Goal: Information Seeking & Learning: Learn about a topic

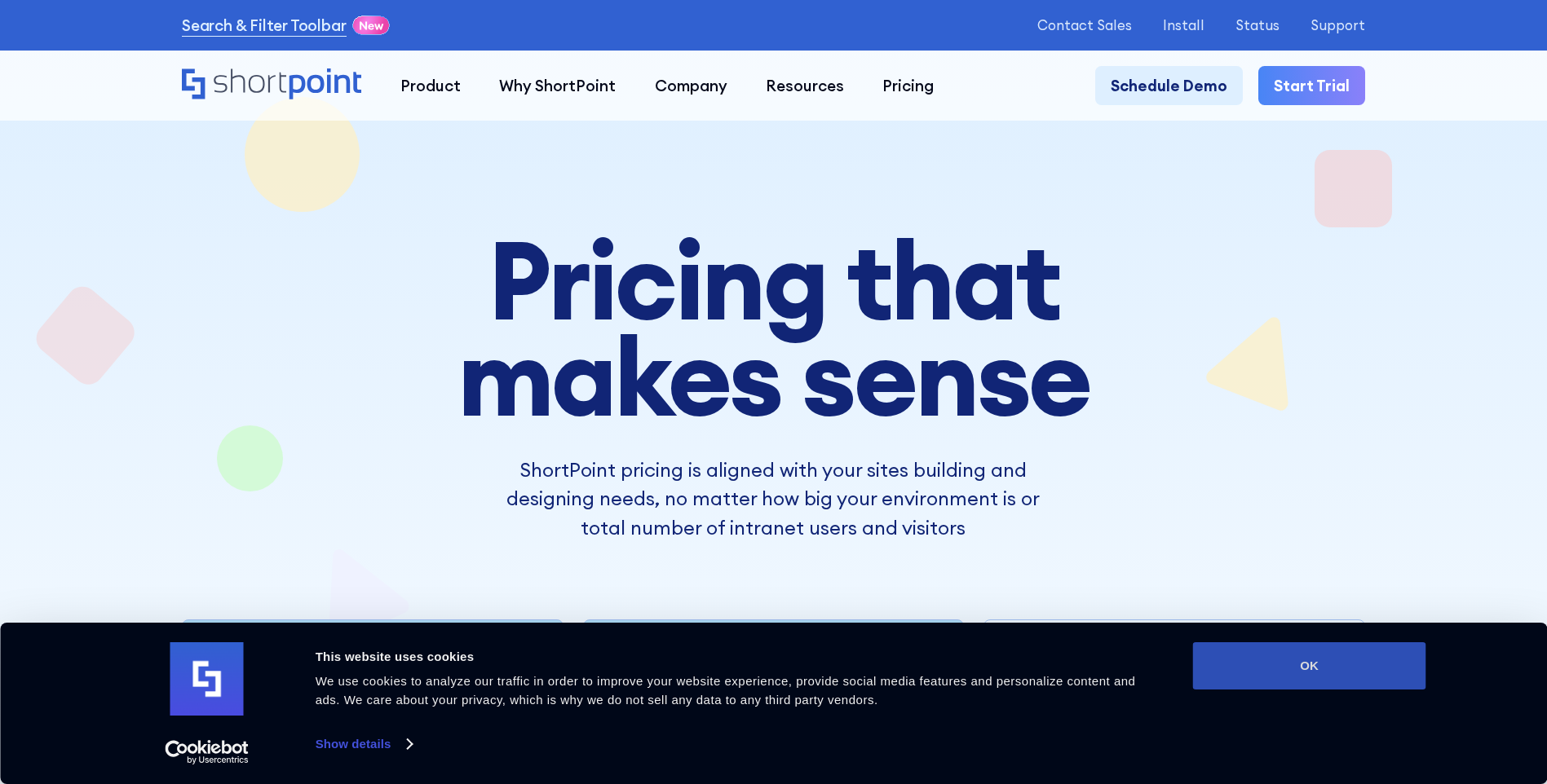
click at [1313, 650] on button "OK" at bounding box center [1309, 666] width 233 height 47
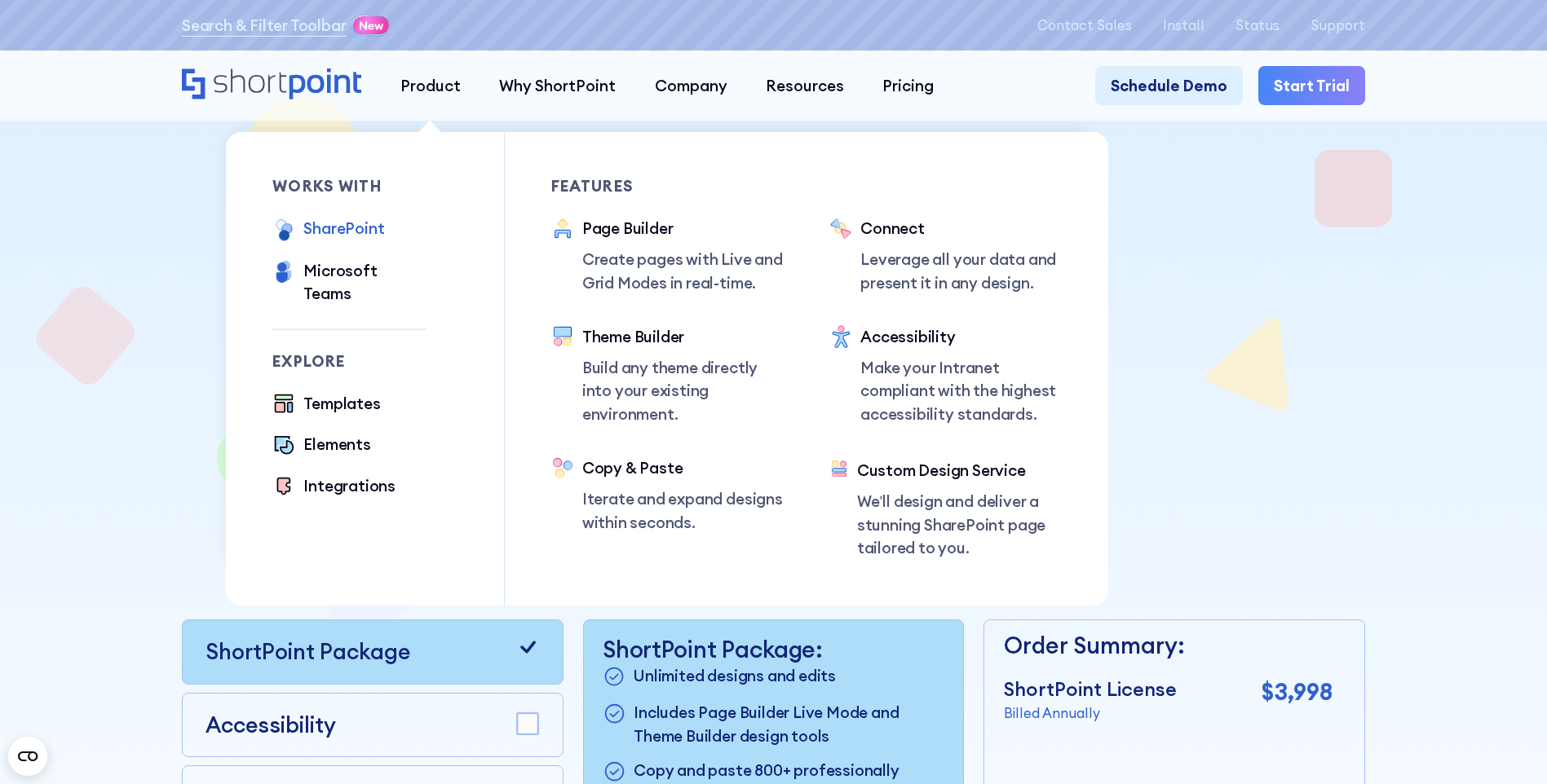
click at [334, 231] on div "SharePoint" at bounding box center [343, 228] width 80 height 23
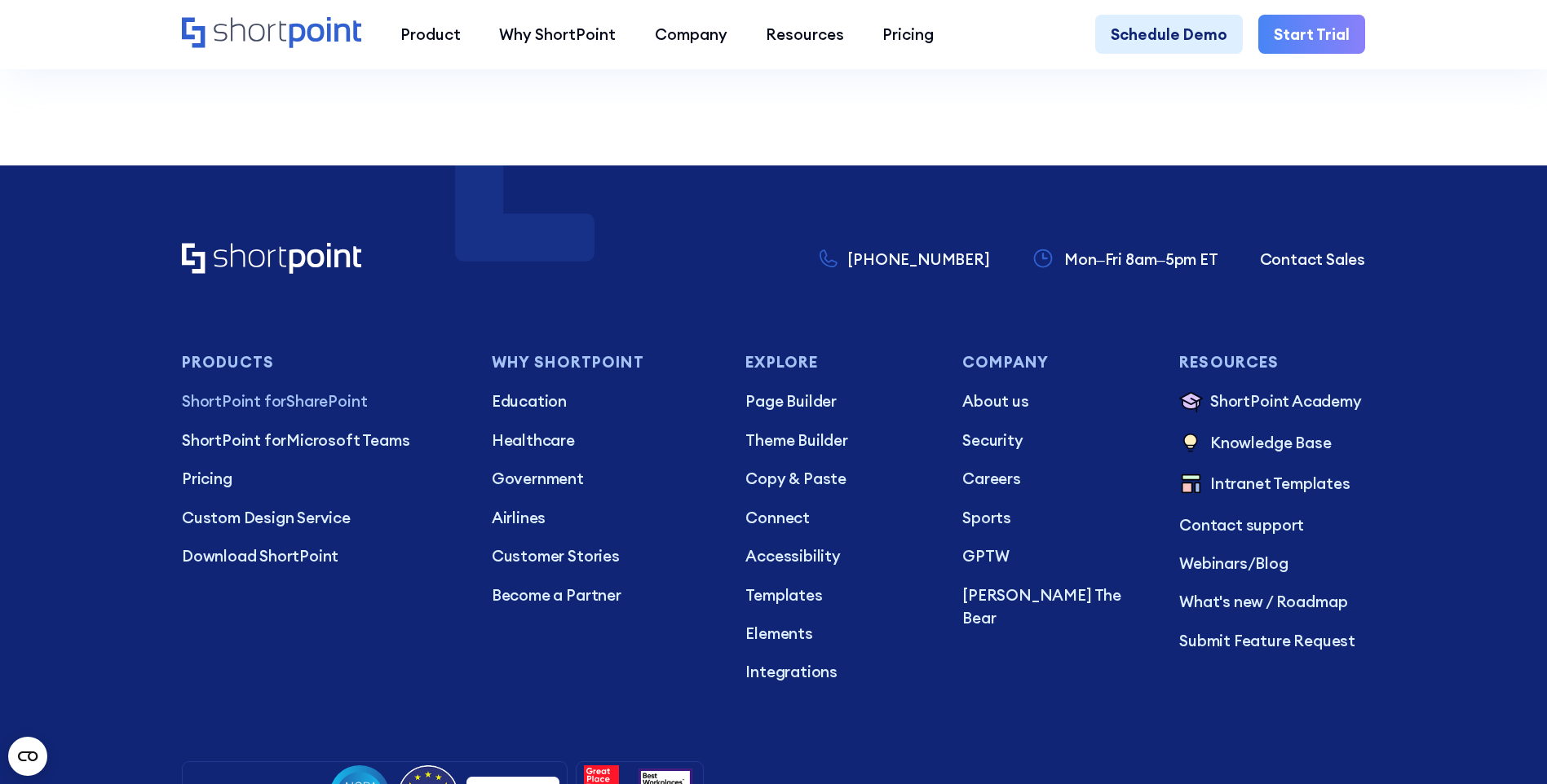
scroll to position [3994, 0]
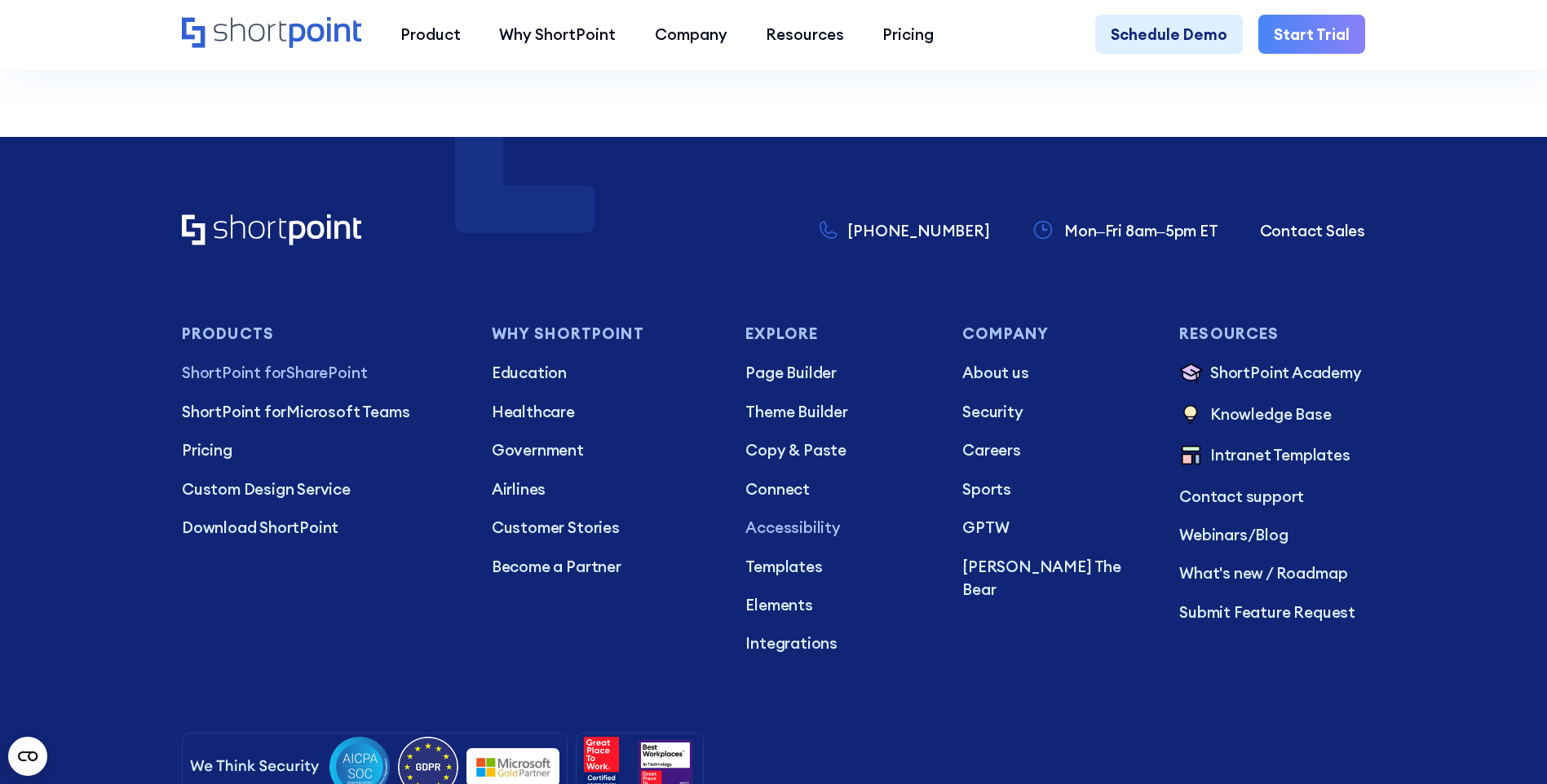
click at [800, 539] on p "Accessibility" at bounding box center [838, 527] width 186 height 23
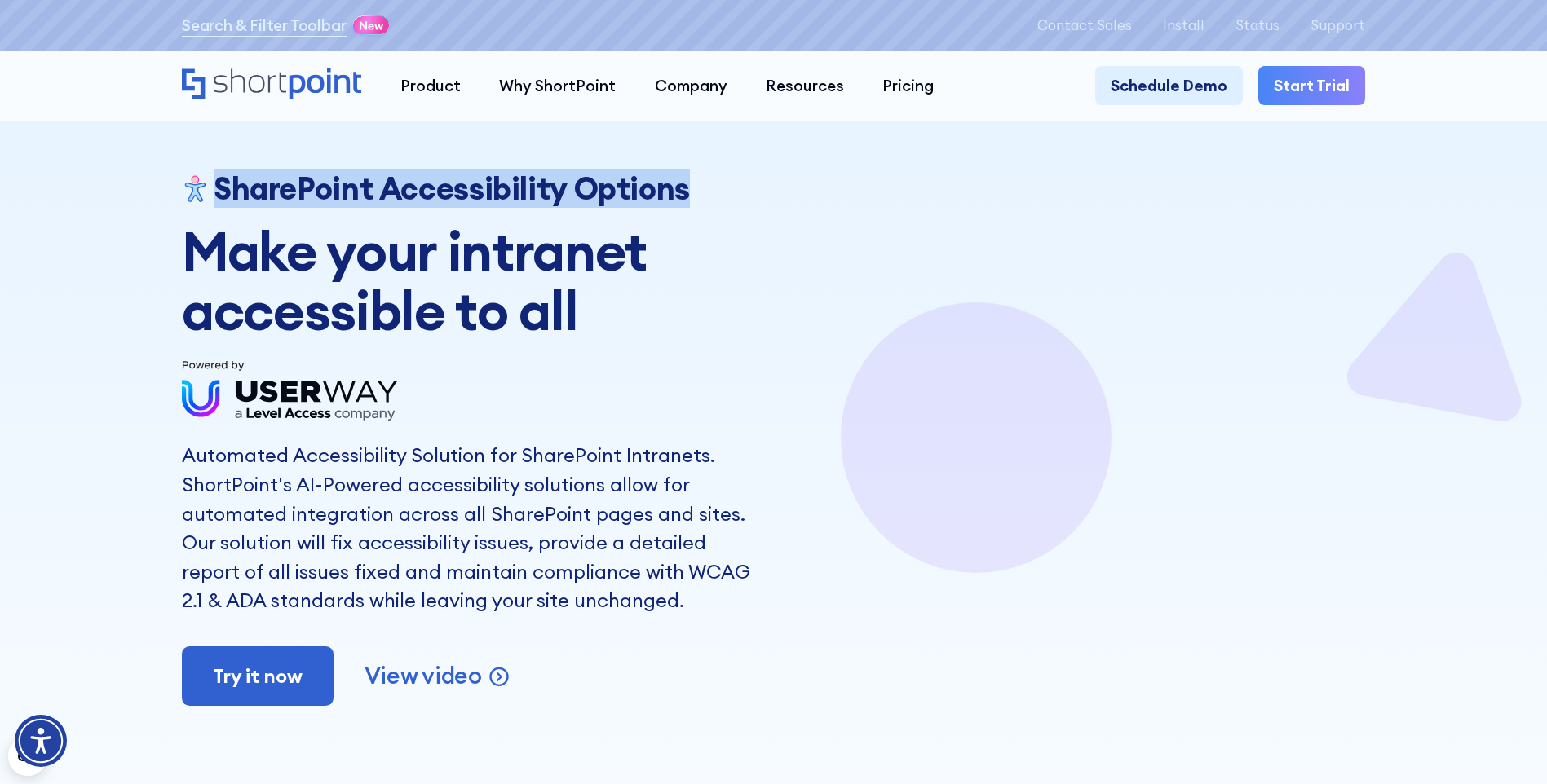
drag, startPoint x: 215, startPoint y: 191, endPoint x: 700, endPoint y: 178, distance: 485.2
click at [700, 178] on div "SharePoint Accessibility Options" at bounding box center [471, 188] width 579 height 36
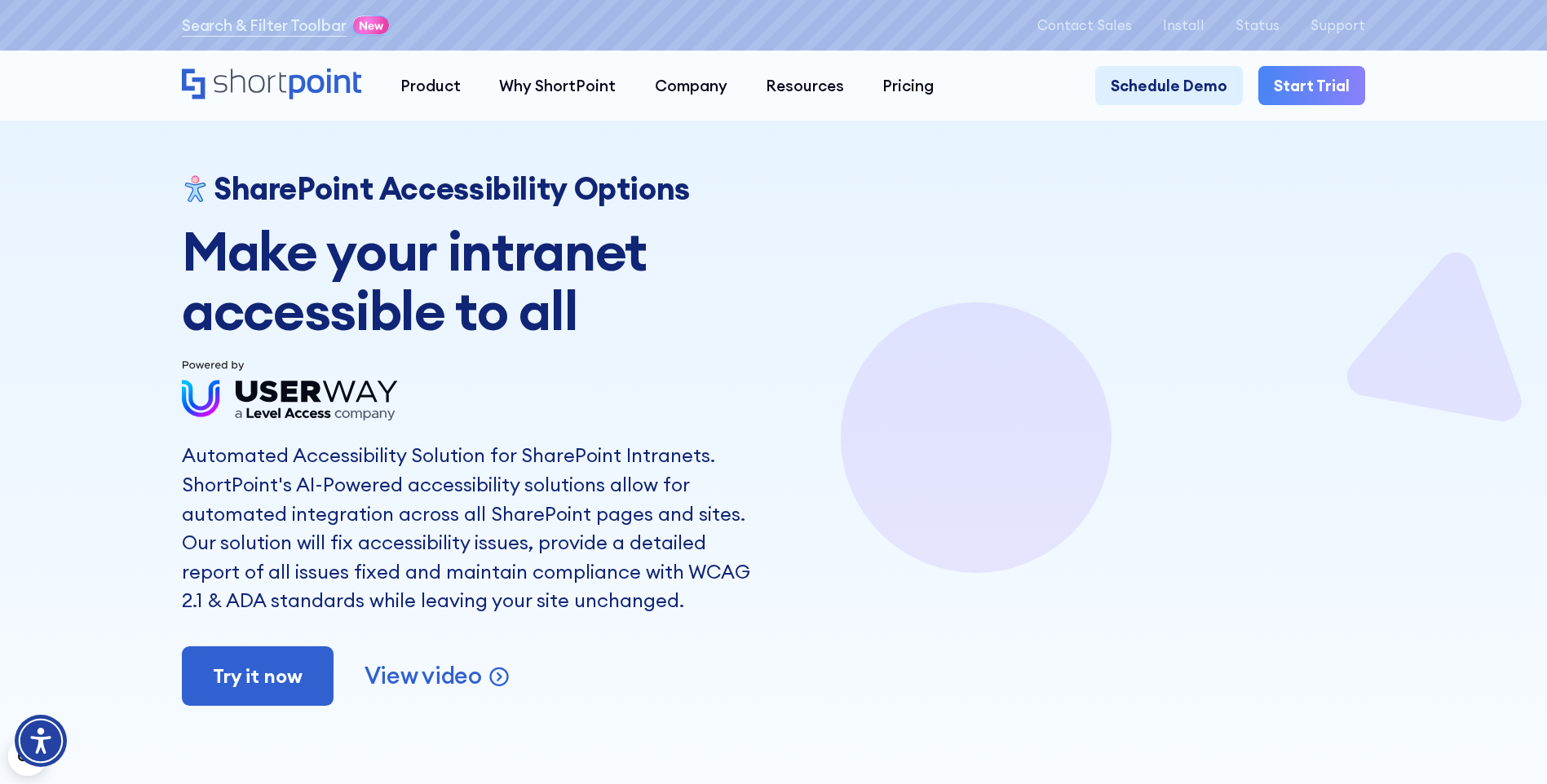
click at [127, 313] on div "SharePoint Accessibility Options Make your intranet accessible to all Automated…" at bounding box center [773, 392] width 1547 height 784
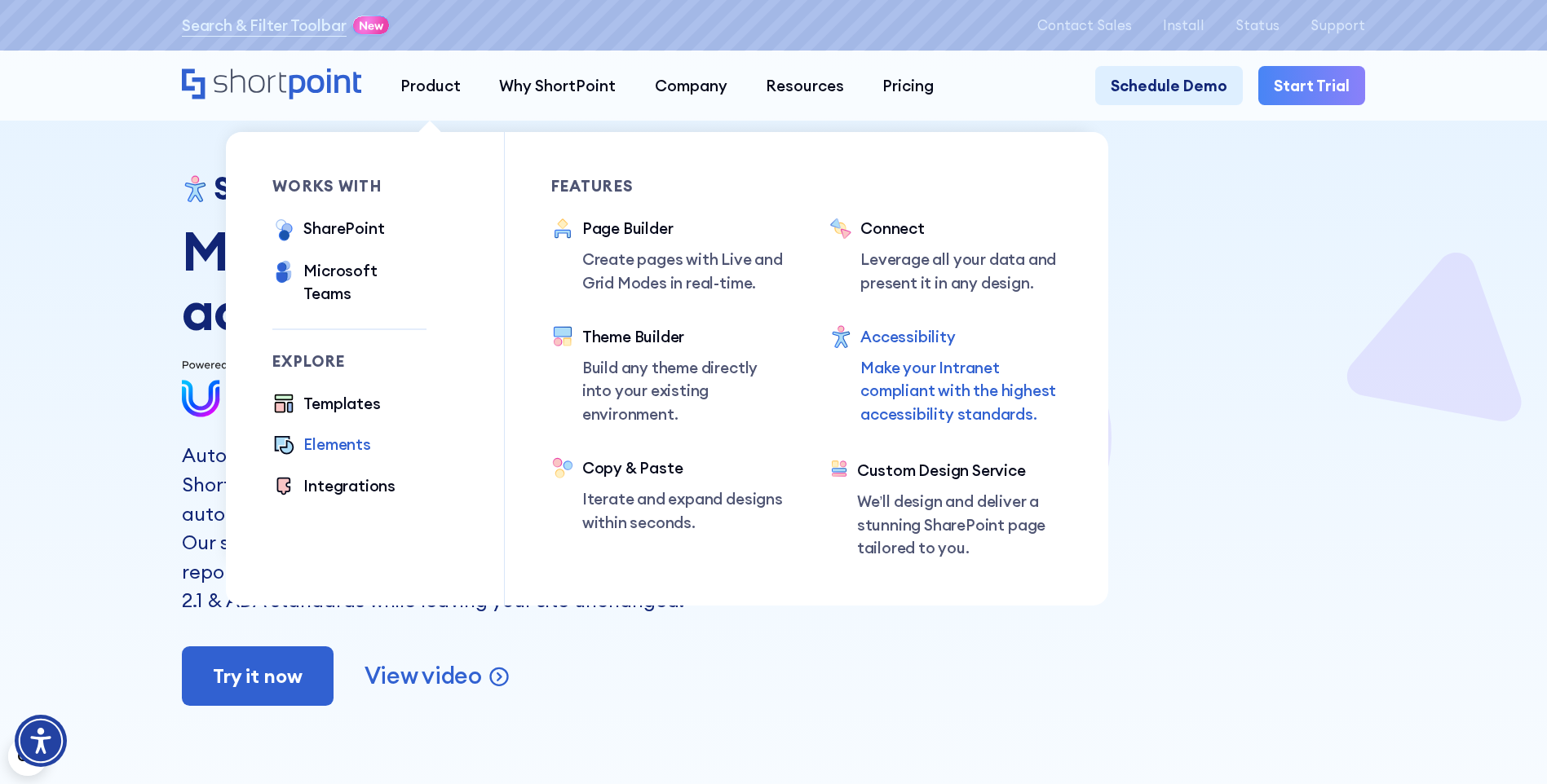
click at [324, 433] on div "Elements" at bounding box center [337, 444] width 67 height 23
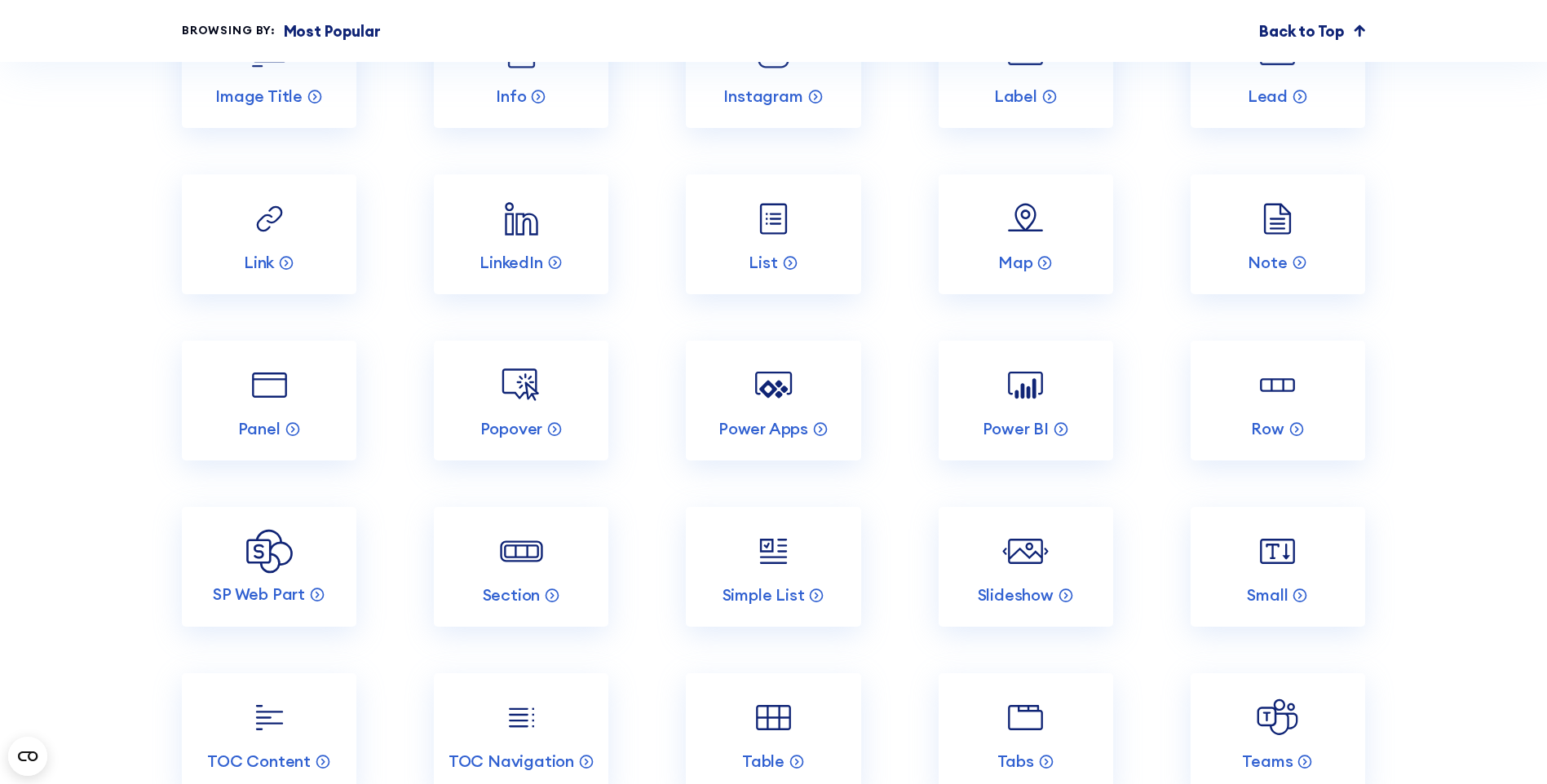
scroll to position [2935, 0]
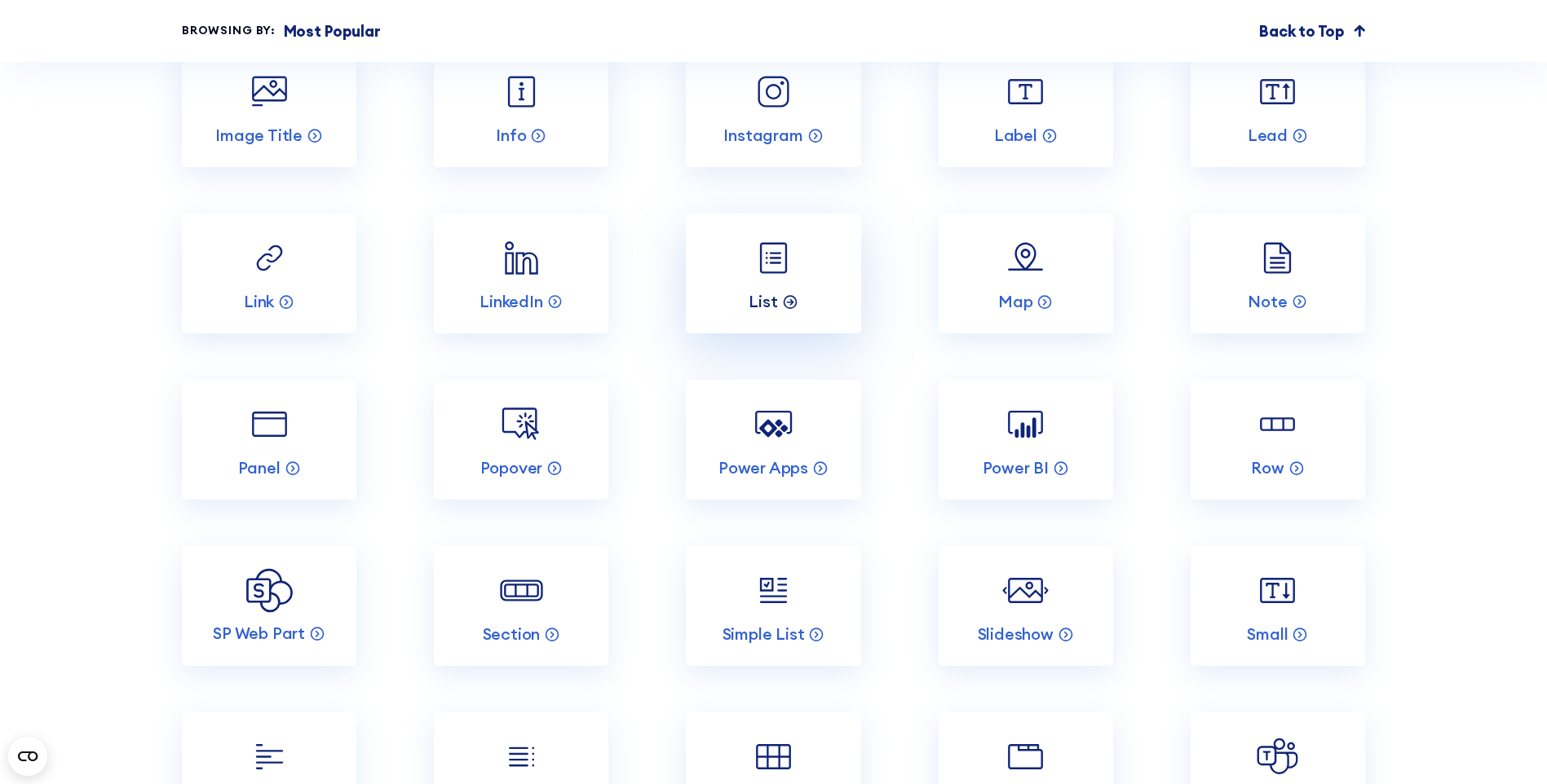
click at [774, 312] on p "List" at bounding box center [763, 301] width 29 height 21
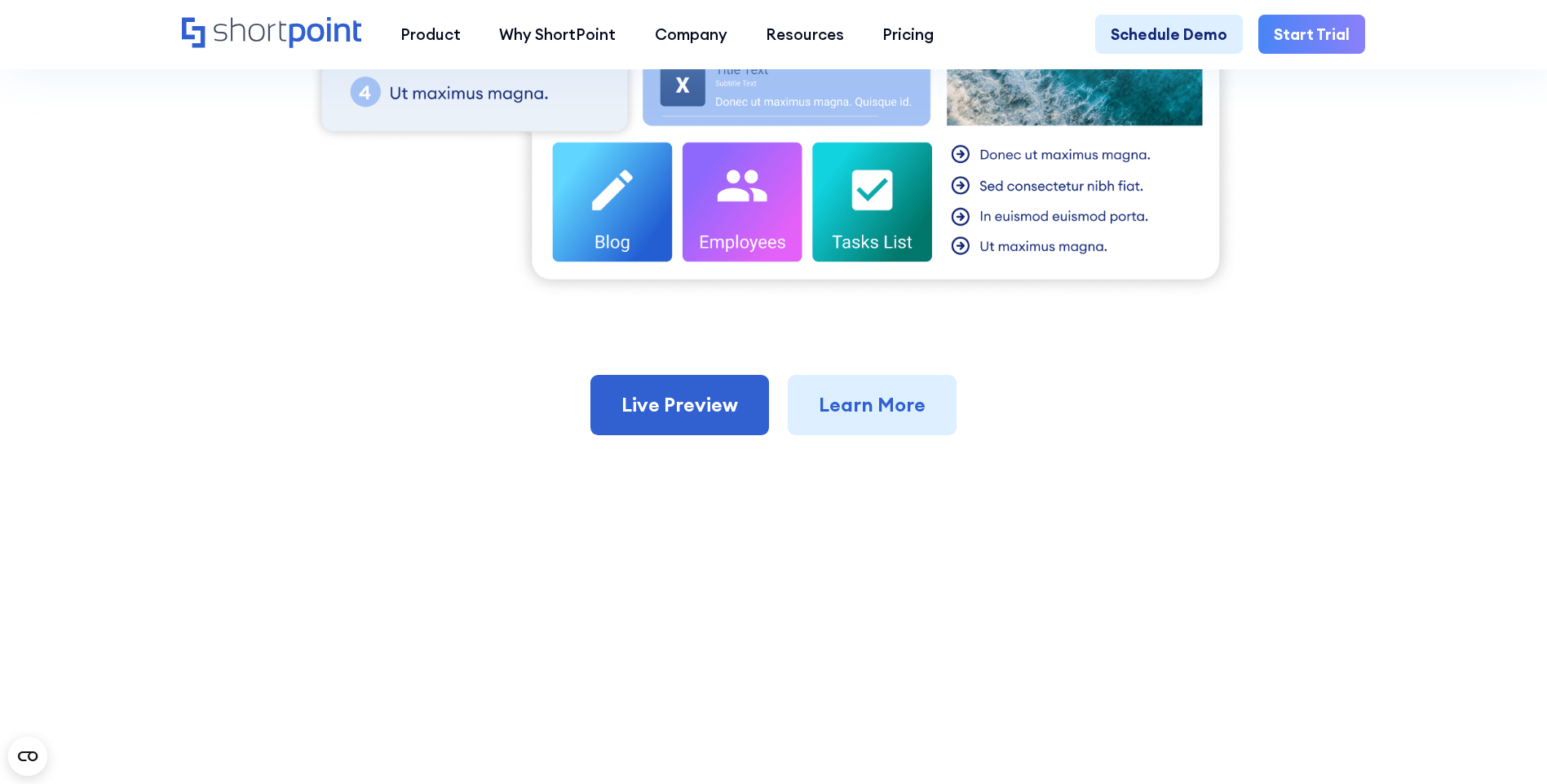
scroll to position [979, 0]
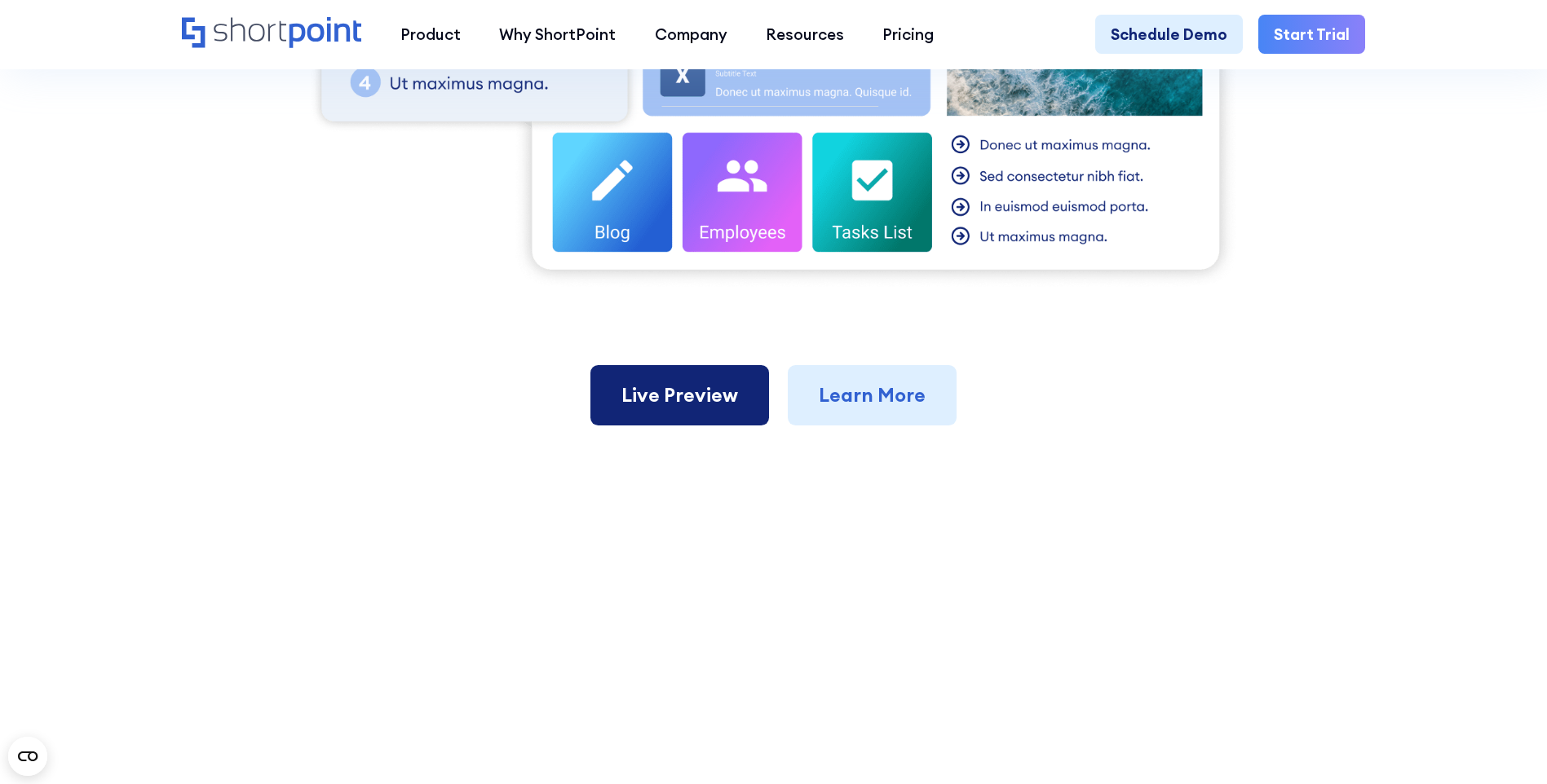
click at [633, 378] on link "Live Preview" at bounding box center [679, 395] width 178 height 60
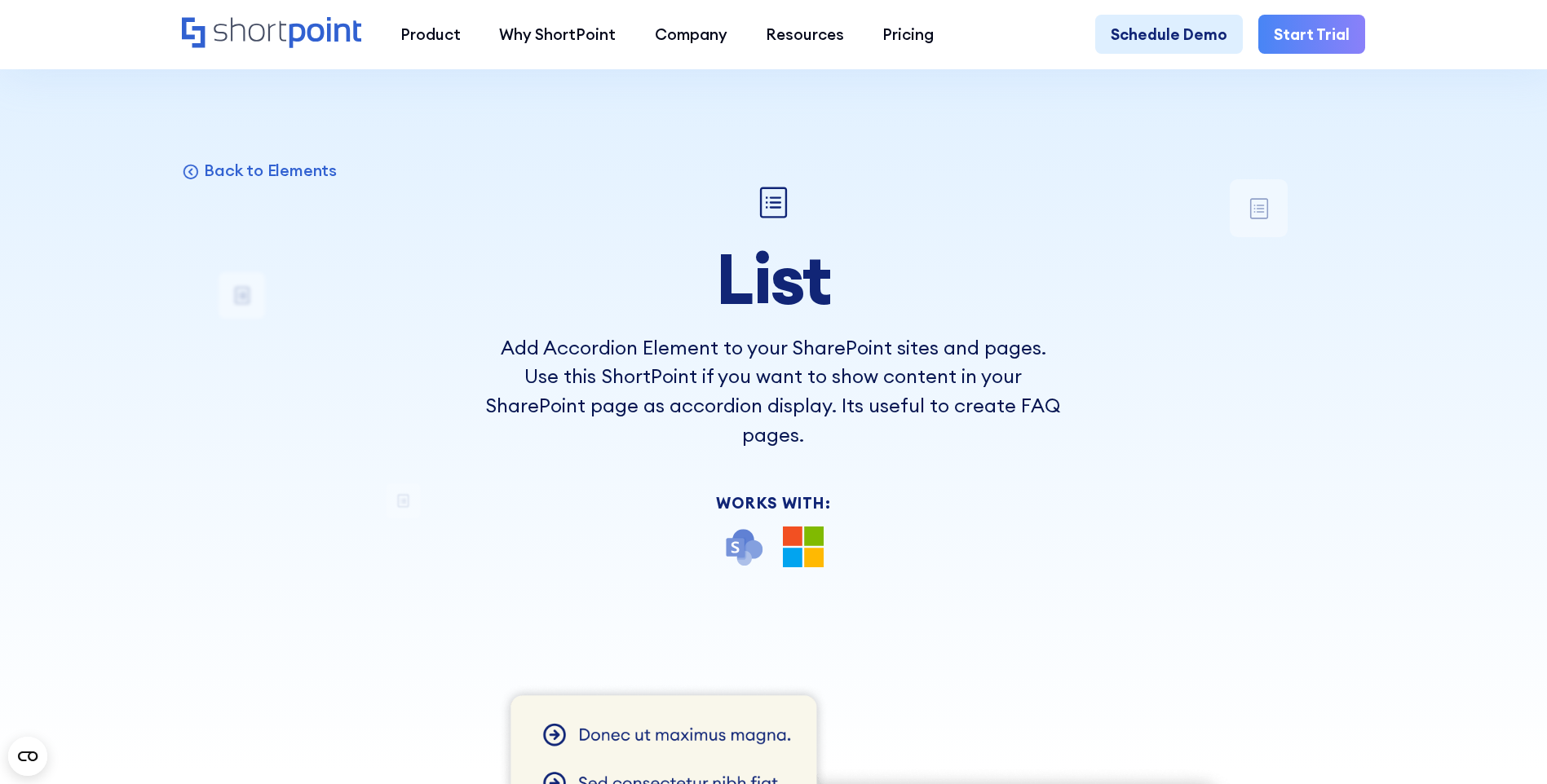
scroll to position [0, 0]
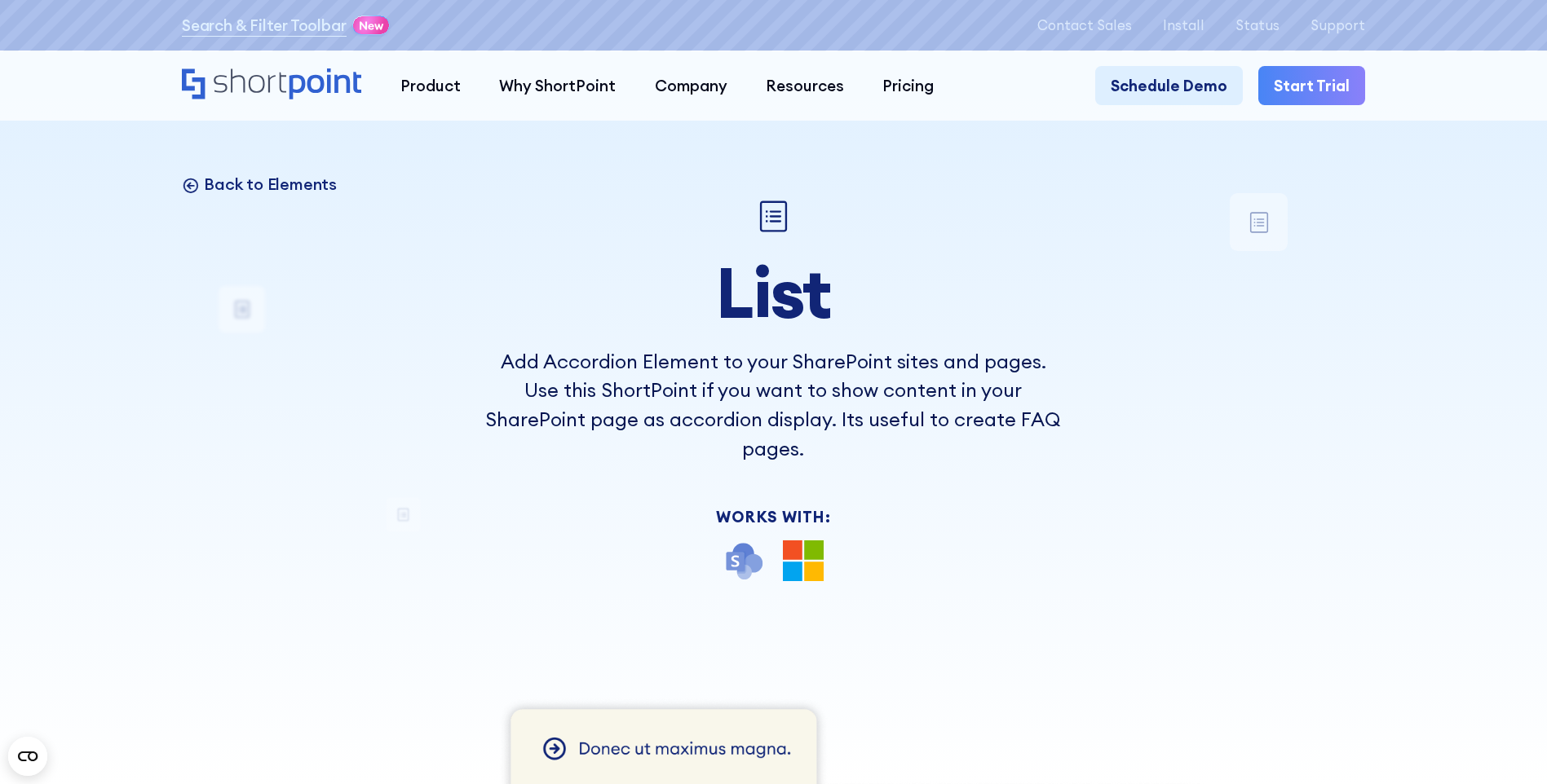
click at [237, 177] on p "Back to Elements" at bounding box center [270, 184] width 133 height 21
